Goal: Register for event/course

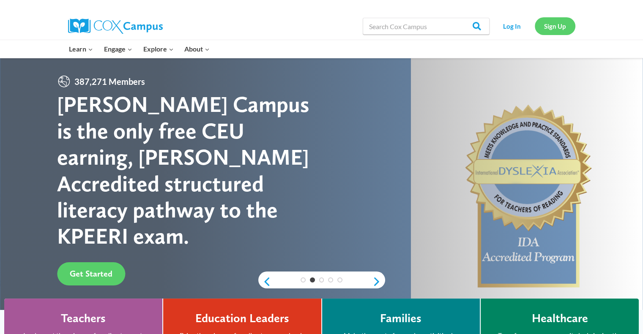
click at [563, 26] on link "Sign Up" at bounding box center [554, 25] width 41 height 17
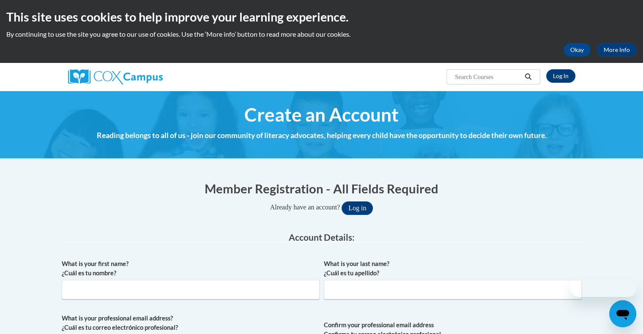
scroll to position [84, 0]
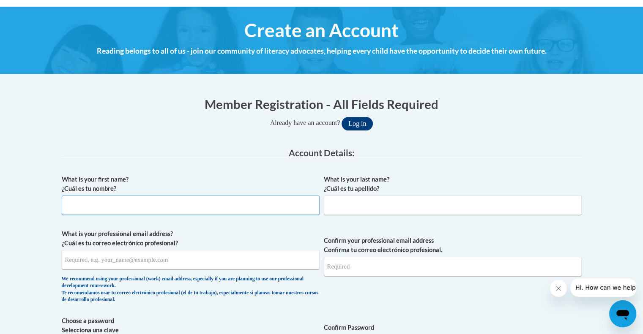
click at [89, 202] on input "What is your first name? ¿Cuál es tu nombre?" at bounding box center [191, 205] width 258 height 19
type input "Kaidence"
type input "Potter"
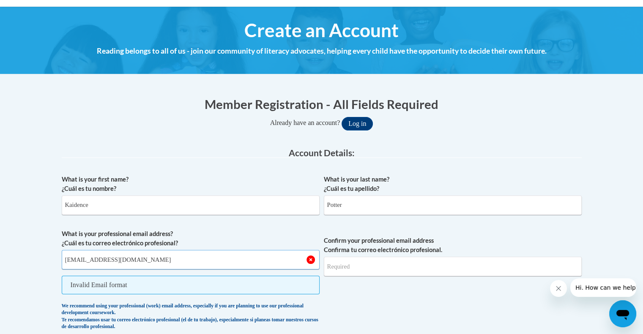
type input "[EMAIL_ADDRESS][DOMAIN_NAME]"
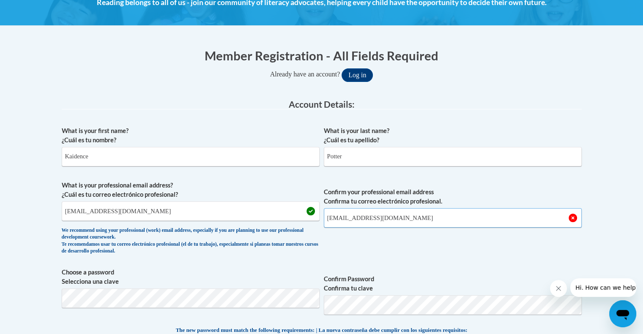
scroll to position [169, 0]
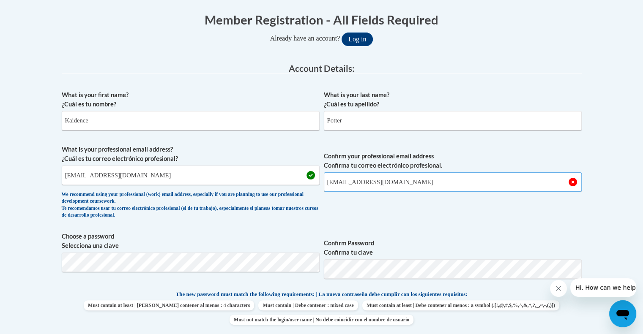
type input "[EMAIL_ADDRESS][DOMAIN_NAME]"
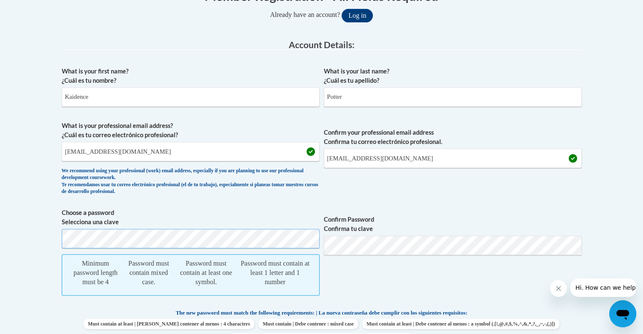
scroll to position [211, 0]
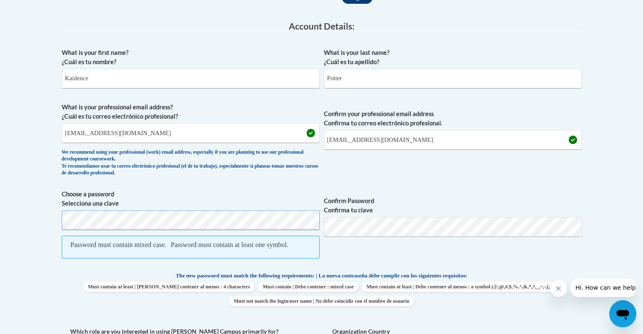
click at [0, 202] on body "This site uses cookies to help improve your learning experience. By continuing …" at bounding box center [321, 316] width 643 height 1055
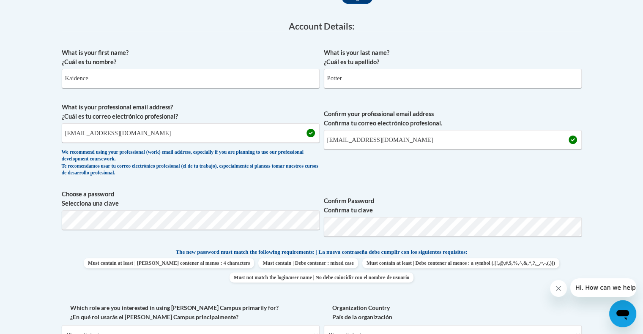
click at [606, 201] on body "This site uses cookies to help improve your learning experience. By continuing …" at bounding box center [321, 304] width 643 height 1031
click at [42, 206] on body "This site uses cookies to help improve your learning experience. By continuing …" at bounding box center [321, 304] width 643 height 1031
click at [255, 224] on span "Choose a password Selecciona una clave Confirm Password Confirma tu clave" at bounding box center [322, 217] width 520 height 54
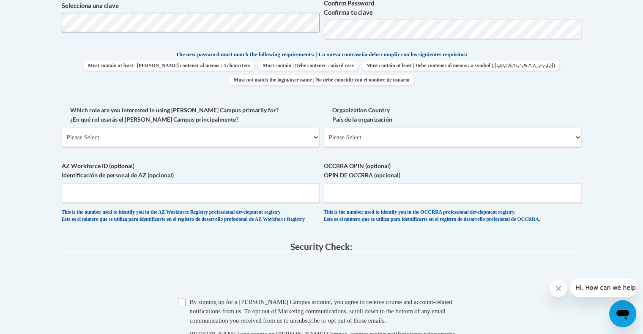
scroll to position [422, 0]
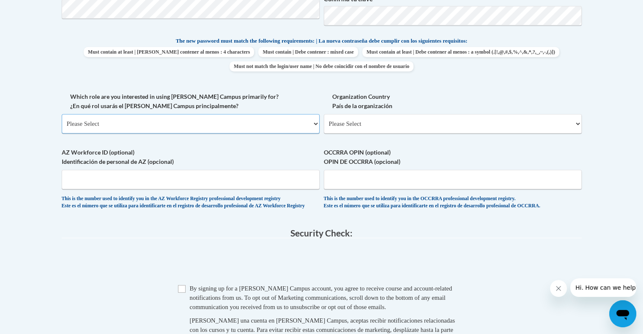
click at [140, 132] on select "Please Select College/University | Colegio/Universidad Community/Nonprofit Part…" at bounding box center [191, 123] width 258 height 19
select select "fbf2d438-af2f-41f8-98f1-81c410e29de3"
click at [62, 114] on select "Please Select College/University | Colegio/Universidad Community/Nonprofit Part…" at bounding box center [191, 123] width 258 height 19
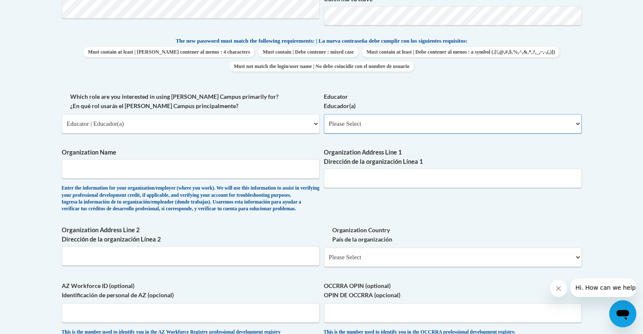
click at [391, 128] on select "Please Select Early Learning/Daycare Teacher/Family Home Care Provider | Maestr…" at bounding box center [453, 123] width 258 height 19
select select "5e2af403-4f2c-4e49-a02f-103e55d7b75b"
click at [324, 114] on select "Please Select Early Learning/Daycare Teacher/Family Home Care Provider | Maestr…" at bounding box center [453, 123] width 258 height 19
drag, startPoint x: 213, startPoint y: 163, endPoint x: 330, endPoint y: 162, distance: 117.0
click at [214, 164] on input "Organization Name" at bounding box center [191, 168] width 258 height 19
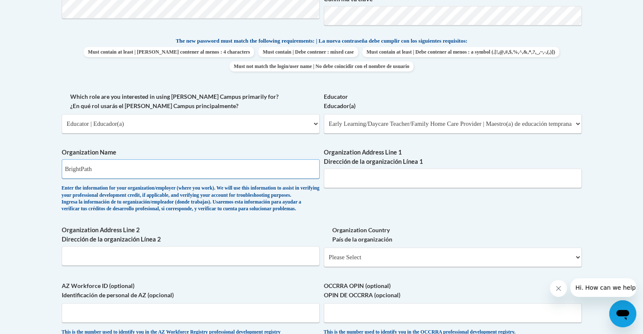
type input "BrightPath"
click at [451, 174] on input "Organization Address Line 1 Dirección de la organización Línea 1" at bounding box center [453, 178] width 258 height 19
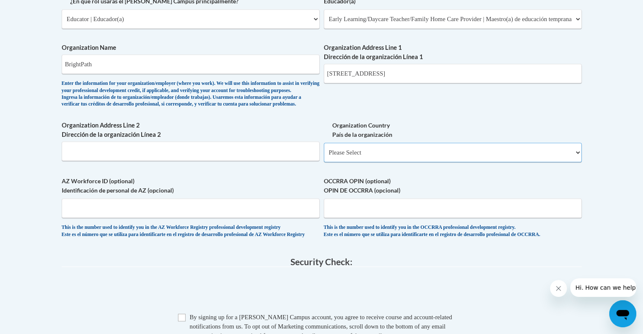
click at [379, 138] on span "Organization Country País de la organización Please Select United States | Esta…" at bounding box center [453, 141] width 258 height 41
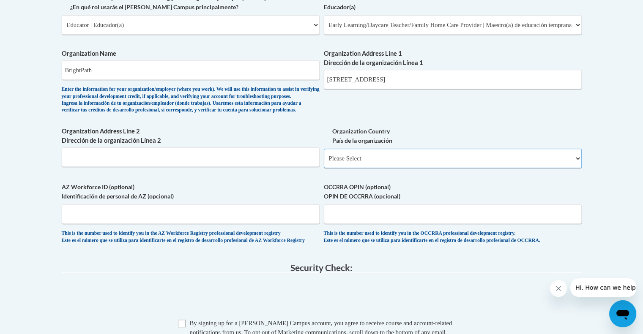
scroll to position [507, 0]
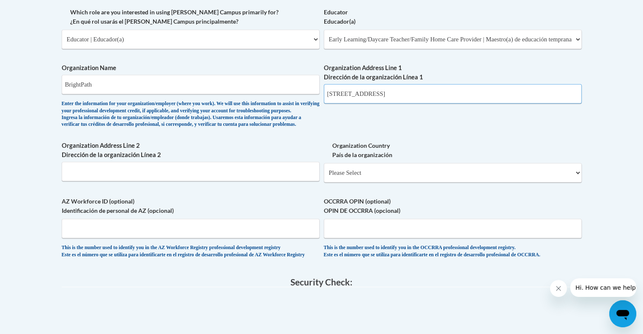
drag, startPoint x: 372, startPoint y: 86, endPoint x: 400, endPoint y: 95, distance: 30.3
click at [373, 86] on input "2151 North Bend Road" at bounding box center [453, 93] width 258 height 19
type input "8551 Us Highway 42"
click at [404, 180] on select "Please Select United States | Estados Unidos Outside of the United States | Fue…" at bounding box center [453, 172] width 258 height 19
select select "ad49bcad-a171-4b2e-b99c-48b446064914"
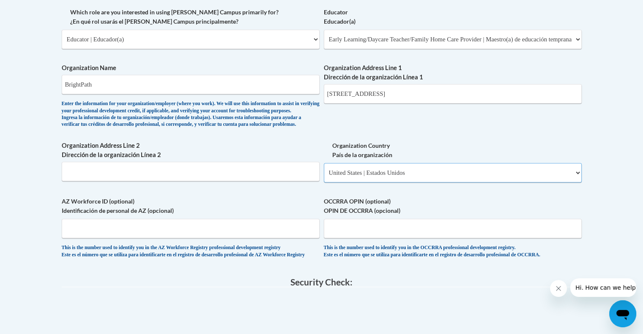
click at [324, 177] on select "Please Select United States | Estados Unidos Outside of the United States | Fue…" at bounding box center [453, 172] width 258 height 19
select select
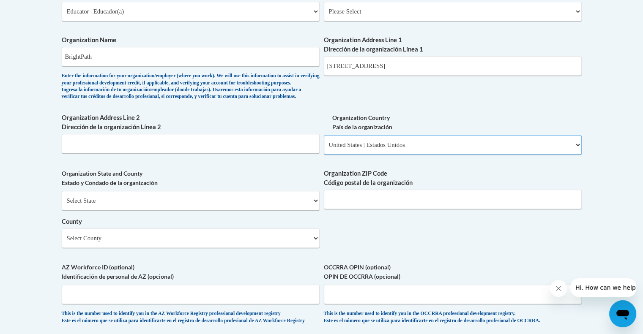
scroll to position [549, 0]
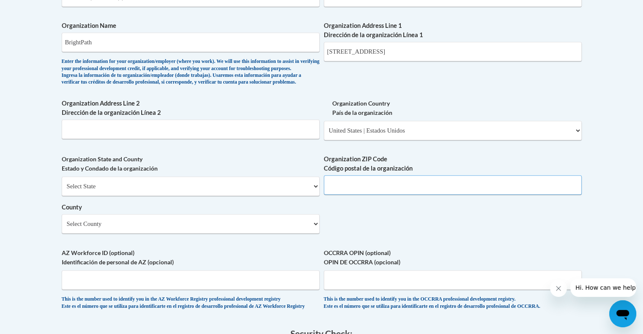
drag, startPoint x: 349, startPoint y: 201, endPoint x: 354, endPoint y: 203, distance: 4.9
click at [349, 195] on input "Organization ZIP Code Código postal de la organización" at bounding box center [453, 184] width 258 height 19
type input "41042"
type input "Apt I"
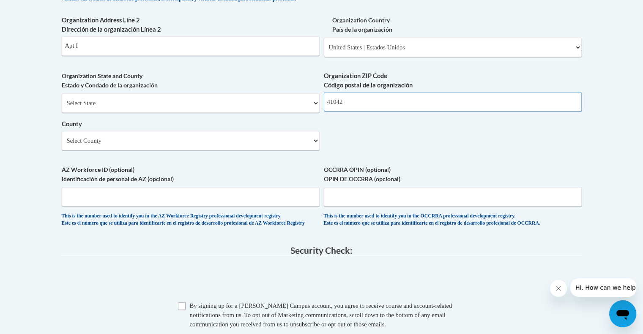
scroll to position [634, 0]
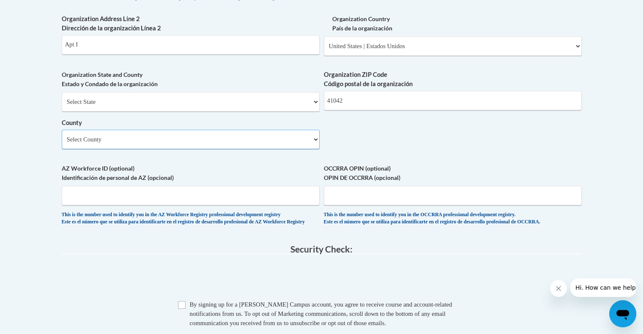
click at [212, 149] on select "Select County Adair Allen Anderson Ballard Barren Bath Bell Boone Bourbon Boyd …" at bounding box center [191, 139] width 258 height 19
select select "Boone"
click at [62, 144] on select "Select County Adair Allen Anderson Ballard Barren Bath Bell Boone Bourbon Boyd …" at bounding box center [191, 139] width 258 height 19
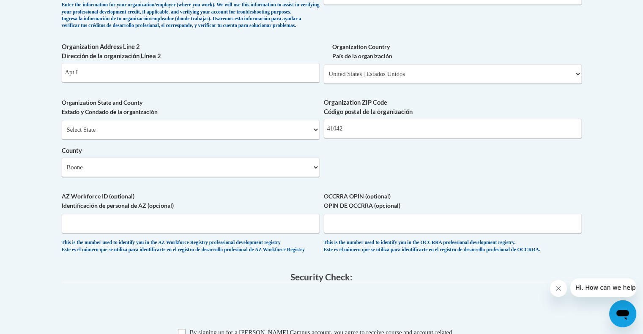
scroll to position [591, 0]
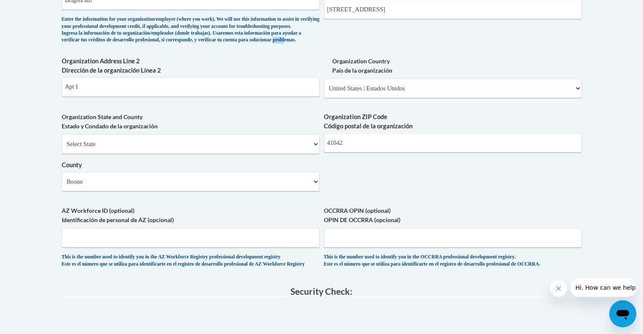
drag, startPoint x: 101, startPoint y: 53, endPoint x: 89, endPoint y: 60, distance: 14.4
drag, startPoint x: 96, startPoint y: 105, endPoint x: 59, endPoint y: 106, distance: 36.8
click at [59, 106] on div "Member Registration - All Fields Required Already have an account? Log in Prefe…" at bounding box center [321, 23] width 532 height 887
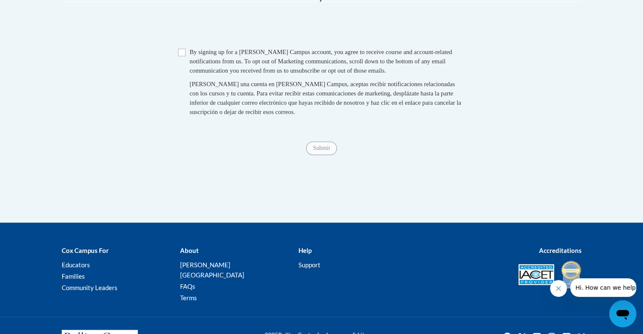
scroll to position [803, 0]
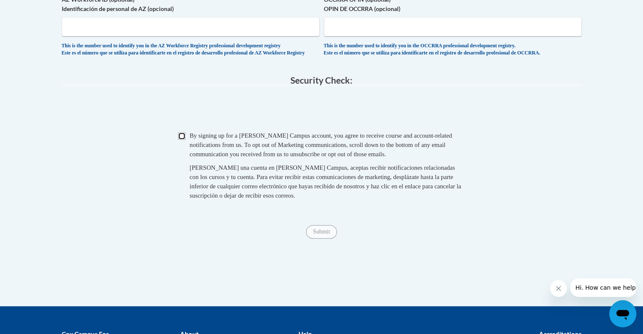
click at [182, 140] on input "Checkbox" at bounding box center [182, 136] width 8 height 8
checkbox input "true"
drag, startPoint x: 314, startPoint y: 255, endPoint x: 237, endPoint y: 197, distance: 96.8
click at [315, 239] on input "Submit" at bounding box center [321, 232] width 30 height 14
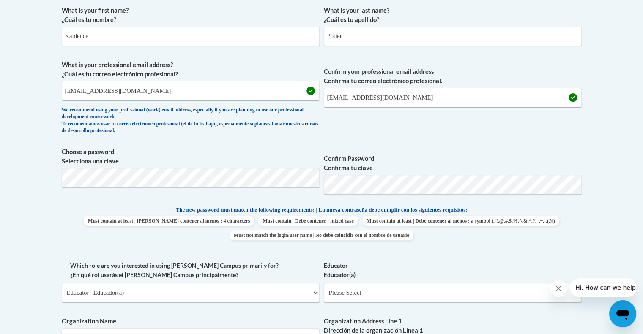
scroll to position [243, 0]
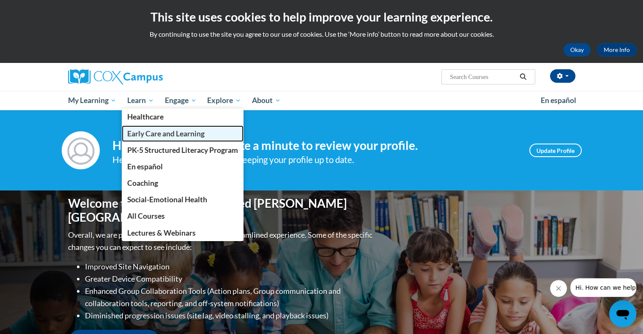
click at [144, 130] on span "Early Care and Learning" at bounding box center [165, 133] width 77 height 9
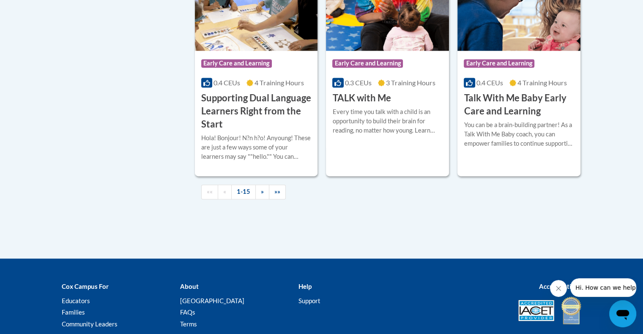
scroll to position [1310, 0]
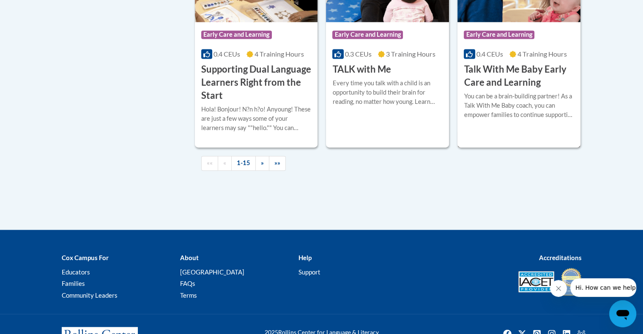
click at [514, 89] on h3 "Talk With Me Baby Early Care and Learning" at bounding box center [518, 76] width 110 height 26
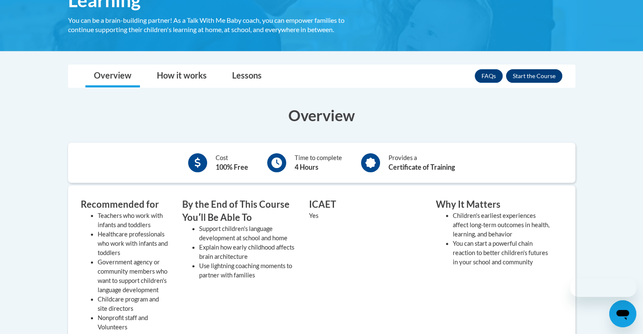
scroll to position [169, 0]
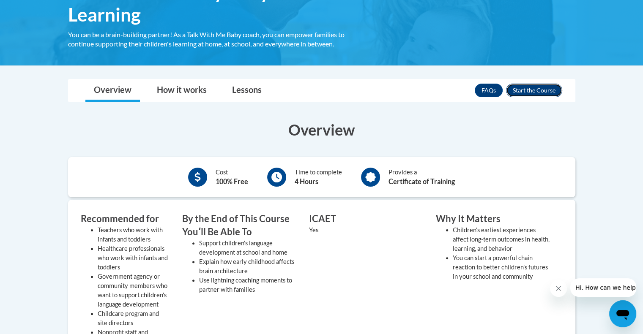
click at [544, 88] on button "Enroll" at bounding box center [534, 91] width 56 height 14
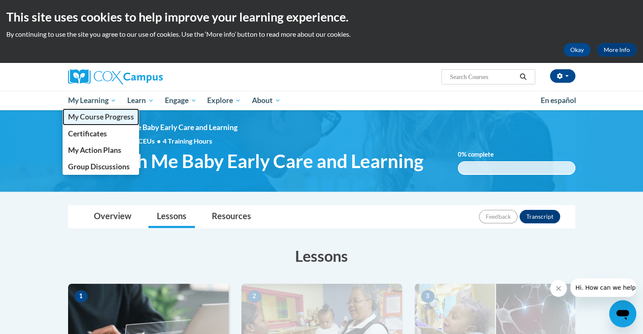
click at [90, 114] on span "My Course Progress" at bounding box center [101, 116] width 66 height 9
